Goal: Task Accomplishment & Management: Complete application form

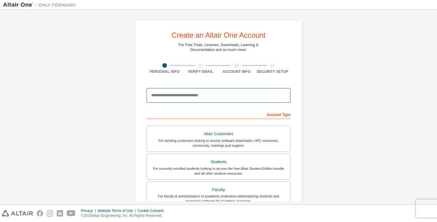
click at [221, 95] on input "email" at bounding box center [219, 95] width 144 height 15
type input "**********"
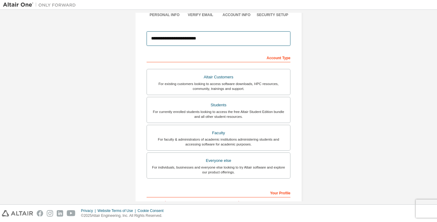
scroll to position [61, 0]
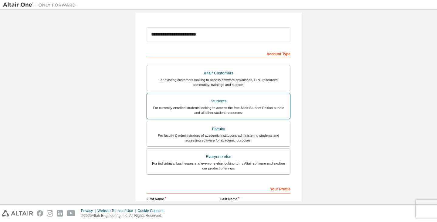
drag, startPoint x: 256, startPoint y: 111, endPoint x: 252, endPoint y: 111, distance: 4.2
click at [252, 111] on div "For currently enrolled students looking to access the free Altair Student Editi…" at bounding box center [219, 110] width 136 height 10
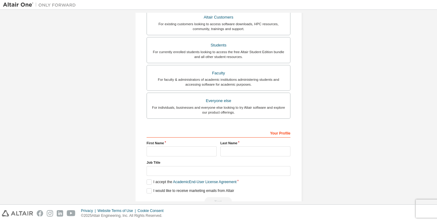
scroll to position [121, 0]
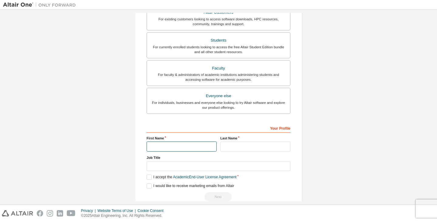
click at [183, 144] on input "text" at bounding box center [182, 146] width 70 height 10
type input "****"
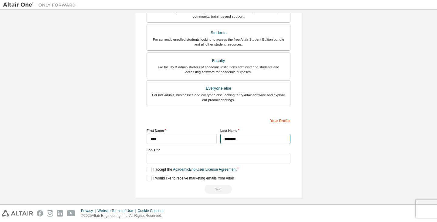
scroll to position [133, 0]
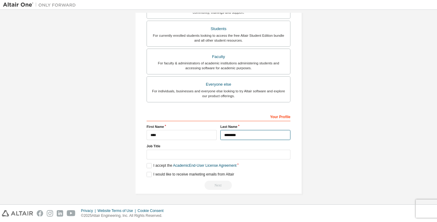
type input "********"
click at [184, 151] on input "text" at bounding box center [219, 155] width 144 height 10
click at [149, 166] on label "I accept the Academic End-User License Agreement" at bounding box center [192, 165] width 90 height 5
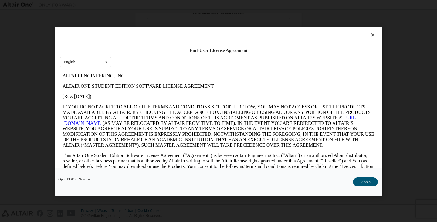
scroll to position [0, 0]
click at [358, 181] on button "I Accept" at bounding box center [365, 181] width 25 height 9
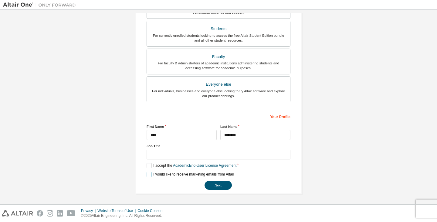
click at [147, 174] on label "I would like to receive marketing emails from Altair" at bounding box center [190, 174] width 87 height 5
click at [186, 147] on label "Job Title" at bounding box center [219, 146] width 144 height 5
click at [187, 151] on input "text" at bounding box center [219, 155] width 144 height 10
type input "**********"
click at [218, 187] on button "Next" at bounding box center [218, 185] width 27 height 9
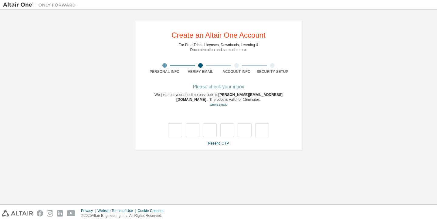
drag, startPoint x: 326, startPoint y: 134, endPoint x: 311, endPoint y: 109, distance: 28.8
click at [311, 109] on div "**********" at bounding box center [218, 85] width 431 height 144
click at [178, 129] on input "text" at bounding box center [175, 130] width 14 height 14
type input "*"
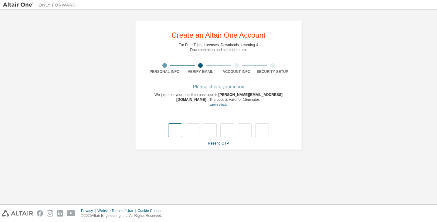
type input "*"
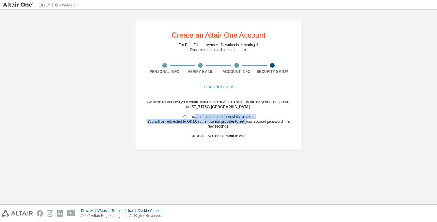
drag, startPoint x: 195, startPoint y: 117, endPoint x: 248, endPoint y: 121, distance: 53.0
click at [248, 121] on div "We have recognised your email domain and have automatically routed your user ac…" at bounding box center [219, 119] width 144 height 39
click at [248, 121] on div "You will be redirected to OKTA authentication provider to set your account pass…" at bounding box center [219, 124] width 144 height 10
drag, startPoint x: 253, startPoint y: 134, endPoint x: 236, endPoint y: 124, distance: 19.4
click at [236, 124] on div "We have recognised your email domain and have automatically routed your user ac…" at bounding box center [219, 119] width 144 height 39
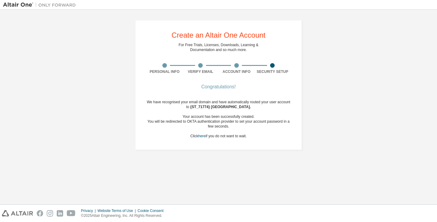
click at [229, 115] on div at bounding box center [229, 115] width 0 height 0
click at [260, 126] on div "You will be redirected to OKTA authentication provider to set your account pass…" at bounding box center [219, 124] width 144 height 10
